Goal: Information Seeking & Learning: Learn about a topic

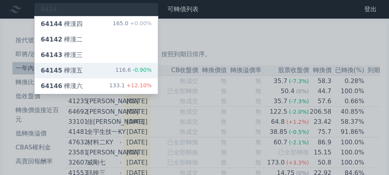
type input "6414"
click at [115, 73] on div "64145 樺漢五 116.6 -0.90%" at bounding box center [96, 71] width 123 height 16
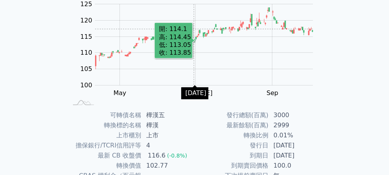
scroll to position [168, 0]
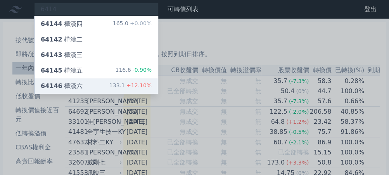
click at [92, 84] on div "64146 樺漢六 133.1 +12.10%" at bounding box center [96, 86] width 123 height 16
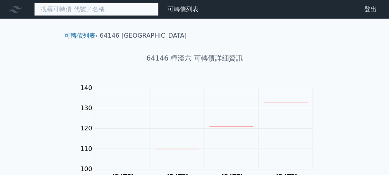
click at [120, 7] on input at bounding box center [96, 9] width 124 height 13
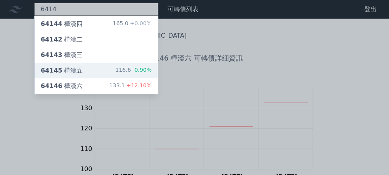
type input "6414"
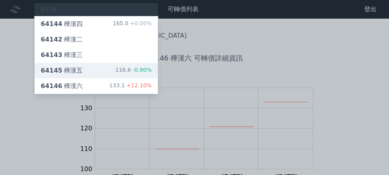
click at [110, 70] on div "64145 樺漢五 116.6 -0.90%" at bounding box center [96, 71] width 123 height 16
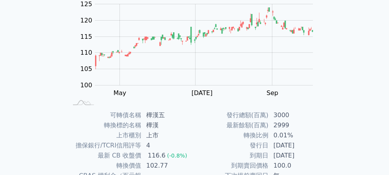
scroll to position [168, 0]
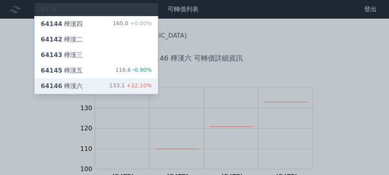
click at [78, 83] on div "64146 [GEOGRAPHIC_DATA]" at bounding box center [62, 86] width 42 height 9
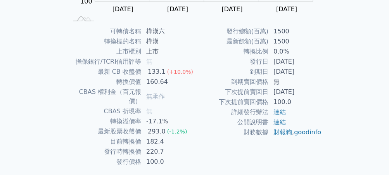
scroll to position [184, 0]
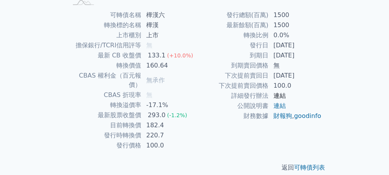
click at [277, 94] on link "連結" at bounding box center [280, 95] width 12 height 7
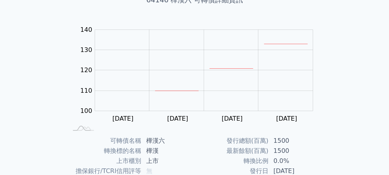
scroll to position [0, 0]
